Goal: Task Accomplishment & Management: Use online tool/utility

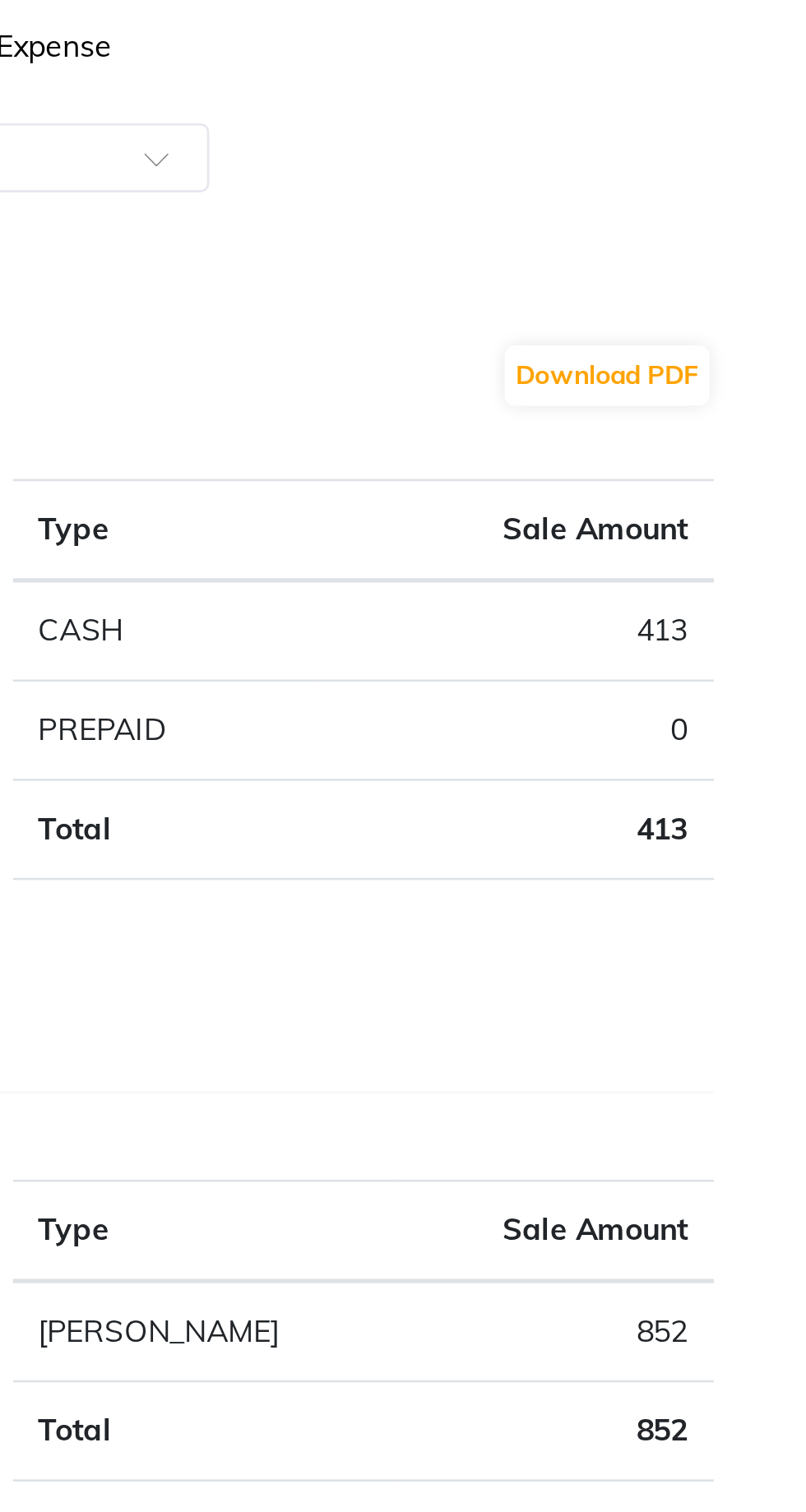
scroll to position [16, 0]
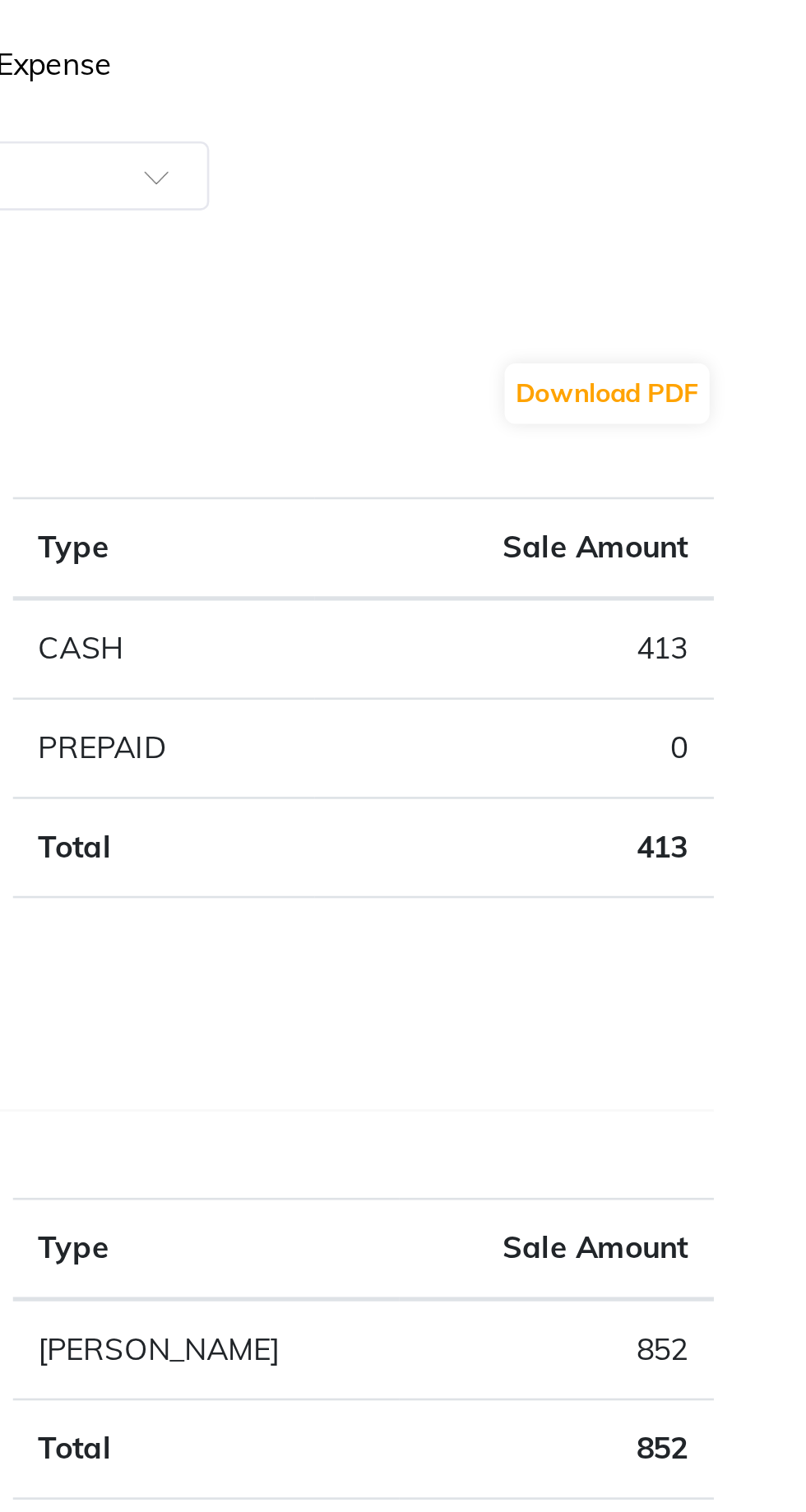
select select "service"
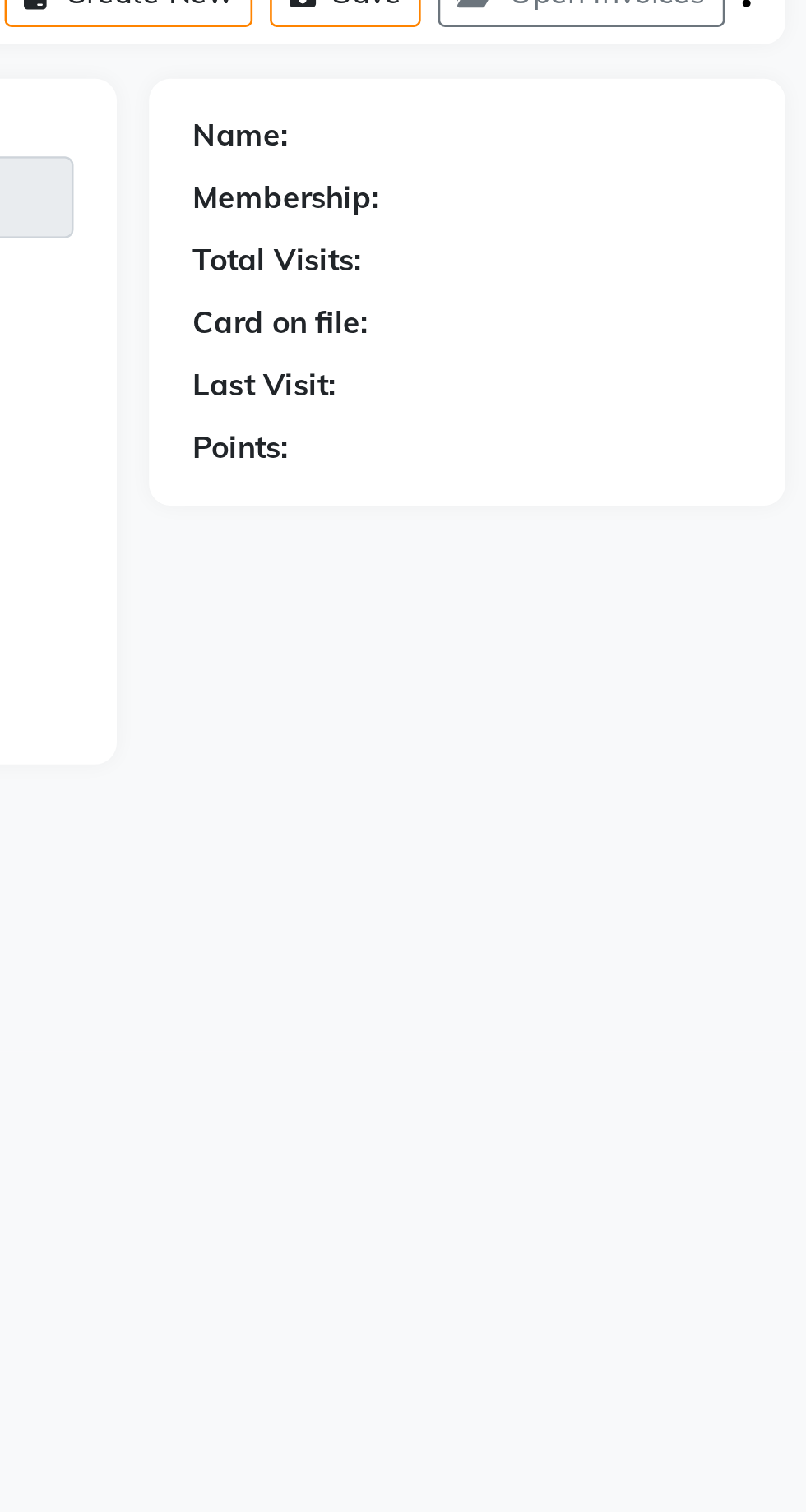
select select "8053"
type input "1924"
